Goal: Entertainment & Leisure: Consume media (video, audio)

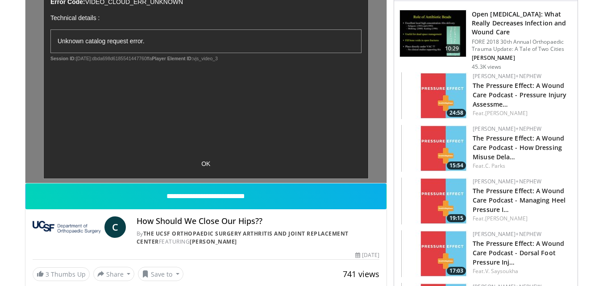
scroll to position [45, 0]
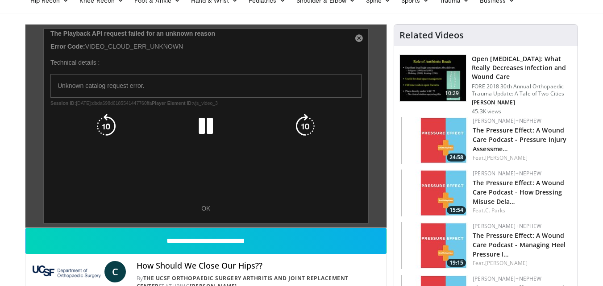
click at [205, 210] on div "10 seconds Tap to unmute" at bounding box center [206, 126] width 362 height 203
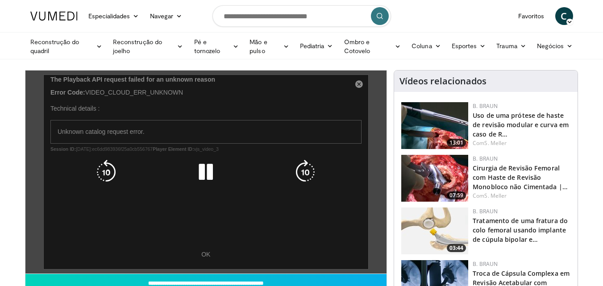
click at [206, 257] on div "10 seconds Tap to unmute" at bounding box center [206, 172] width 362 height 203
click at [206, 255] on div "10 seconds Tap to unmute" at bounding box center [206, 172] width 362 height 203
click at [207, 255] on div "10 seconds Tap to unmute" at bounding box center [206, 172] width 362 height 203
